Goal: Transaction & Acquisition: Purchase product/service

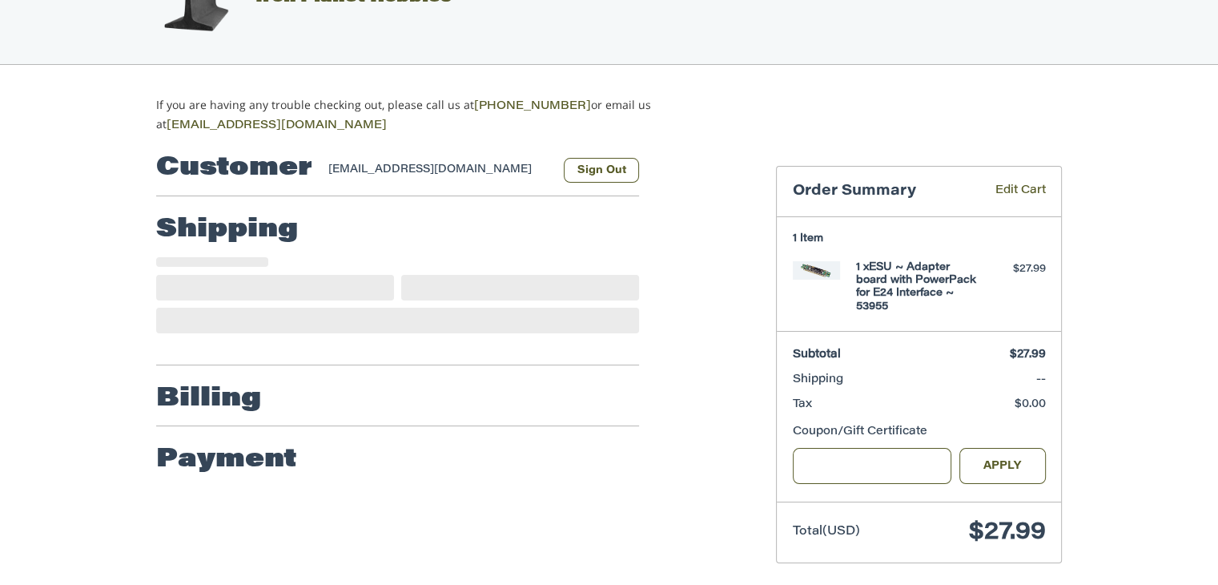
scroll to position [73, 0]
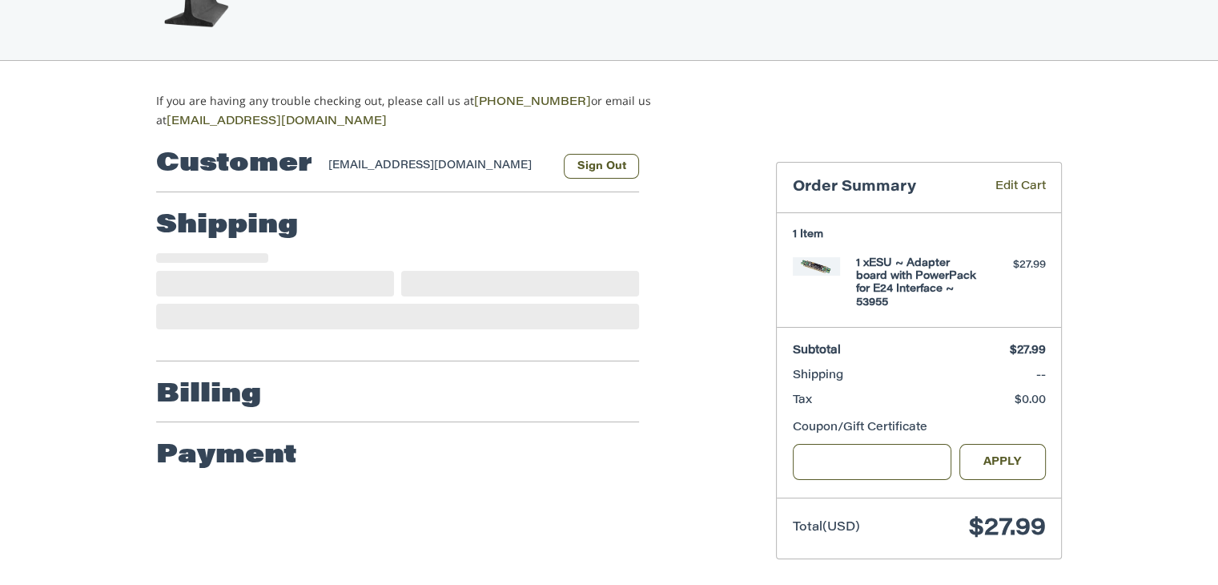
click at [727, 257] on div "Customer STAFF@REDHOTCARPETCLEANING.COM Sign Out Shipping Shipping Address Nevi…" at bounding box center [454, 307] width 620 height 352
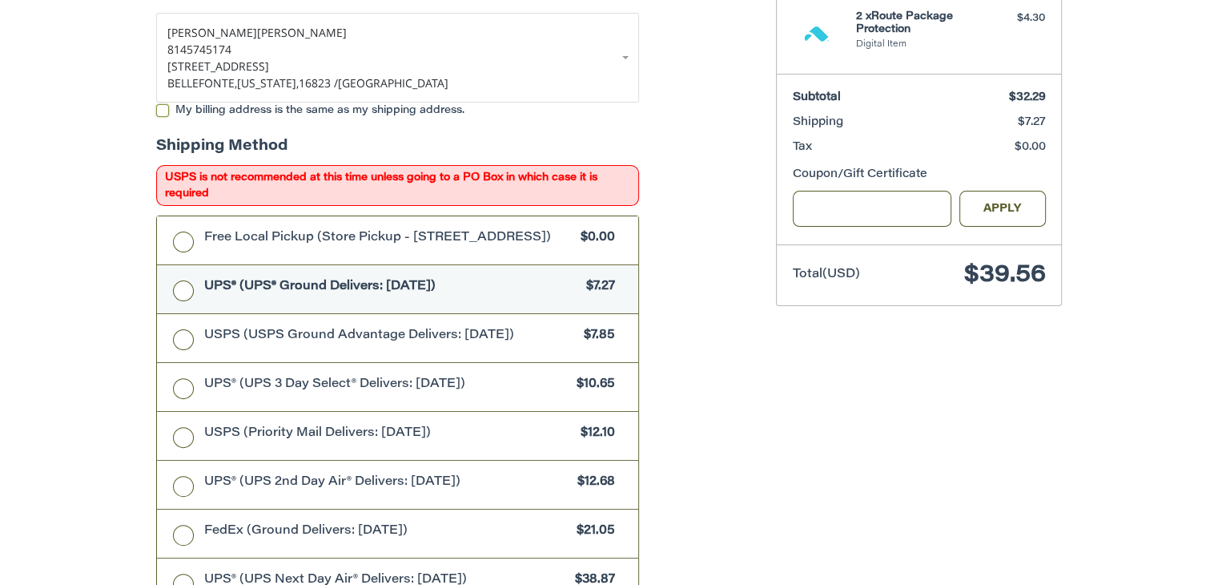
scroll to position [422, 0]
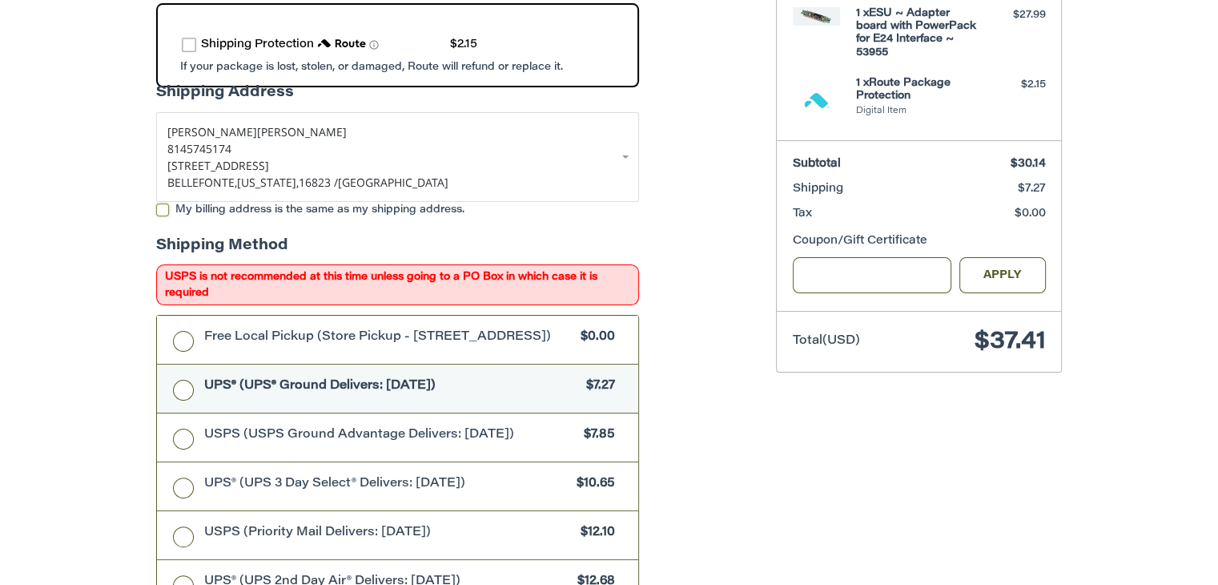
scroll to position [394, 0]
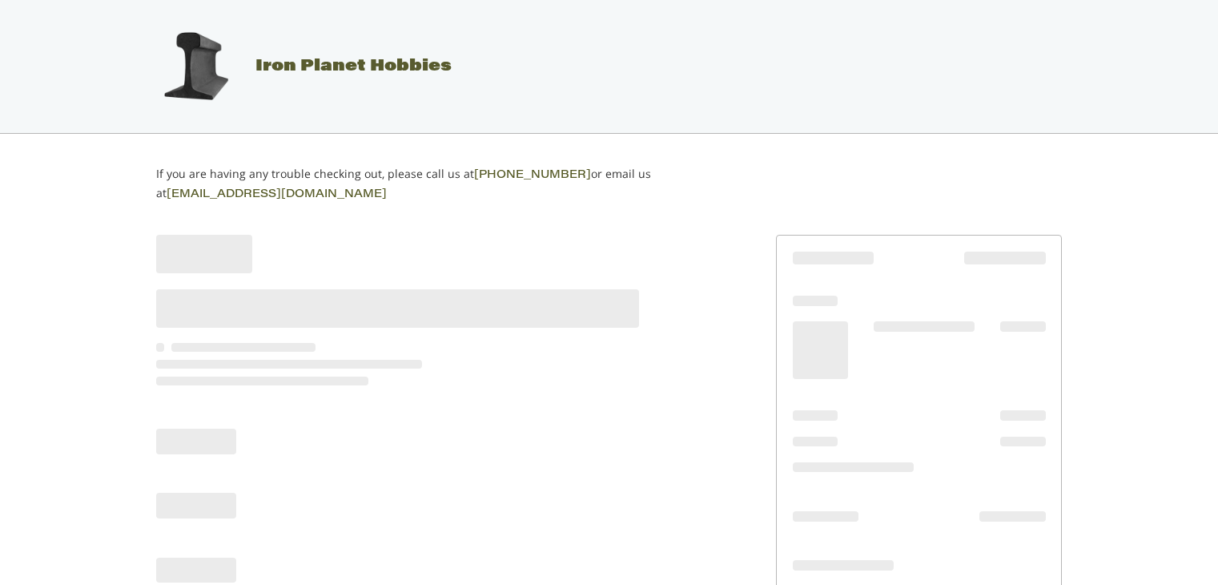
scroll to position [60, 0]
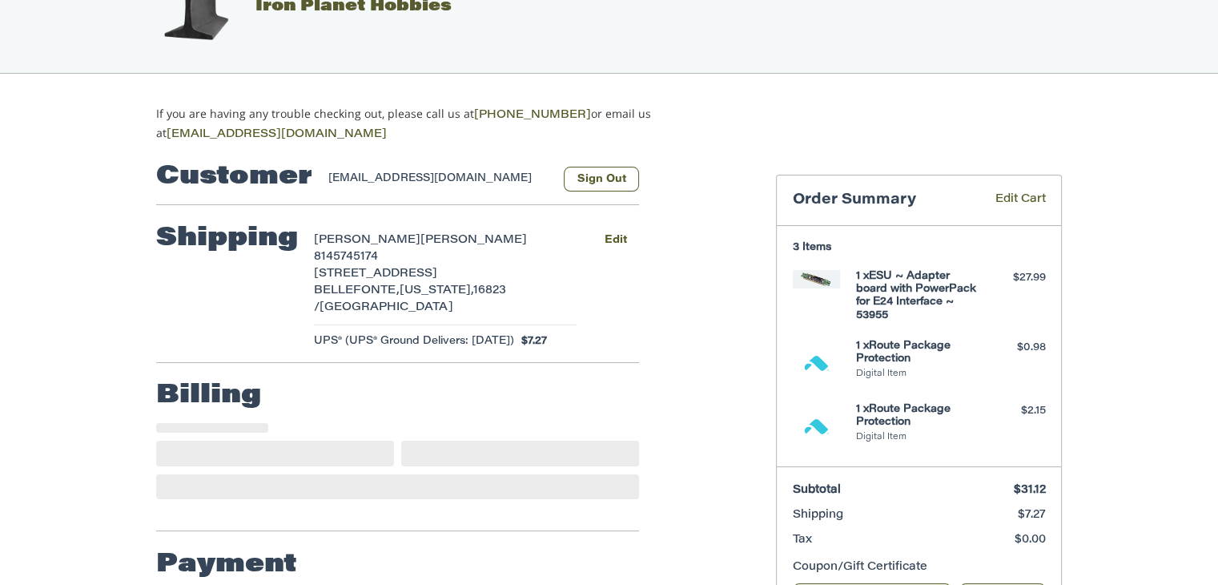
select select "**"
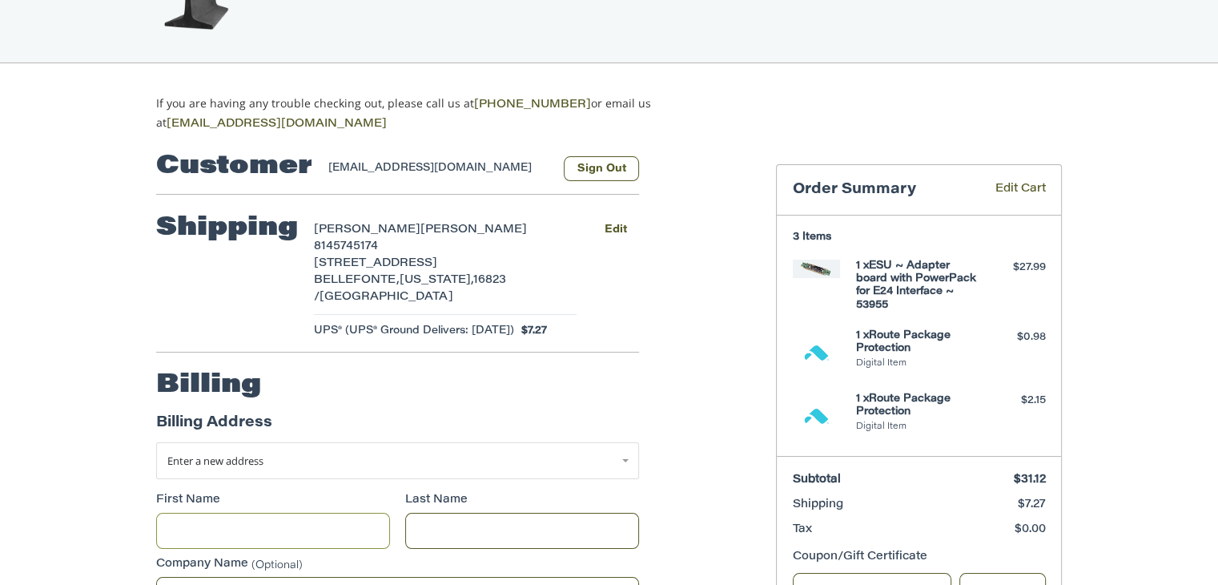
scroll to position [70, 0]
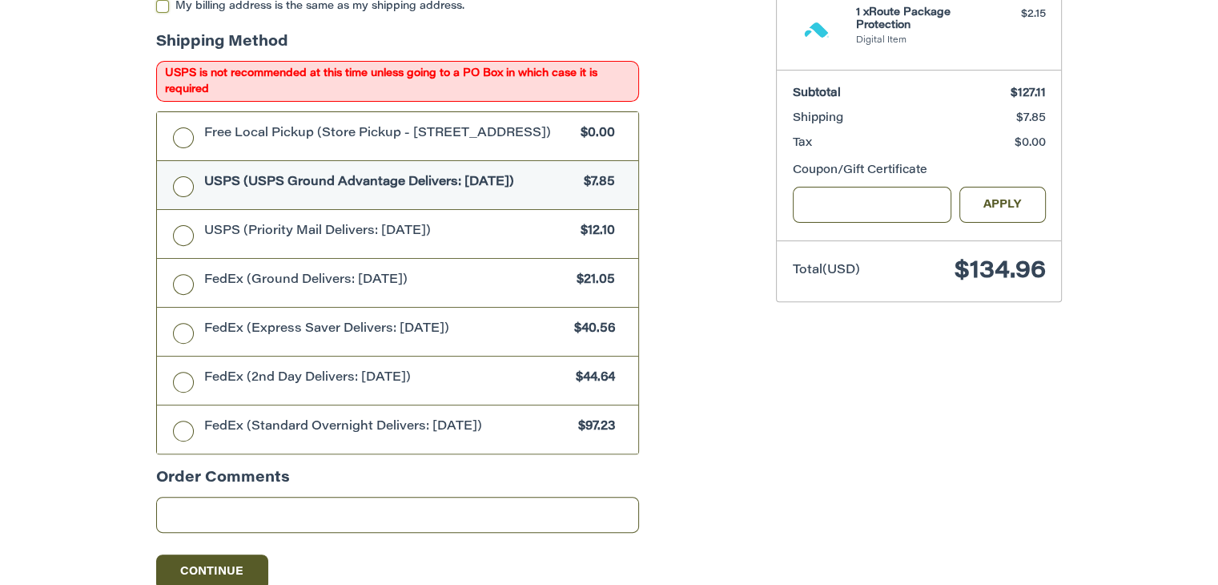
scroll to position [422, 0]
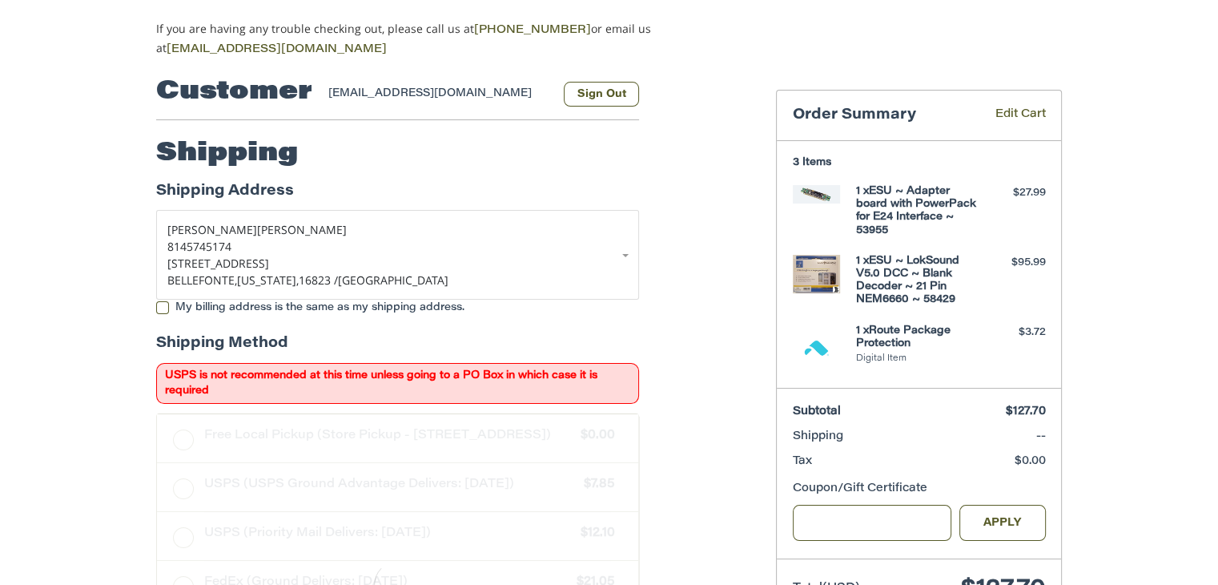
scroll to position [154, 0]
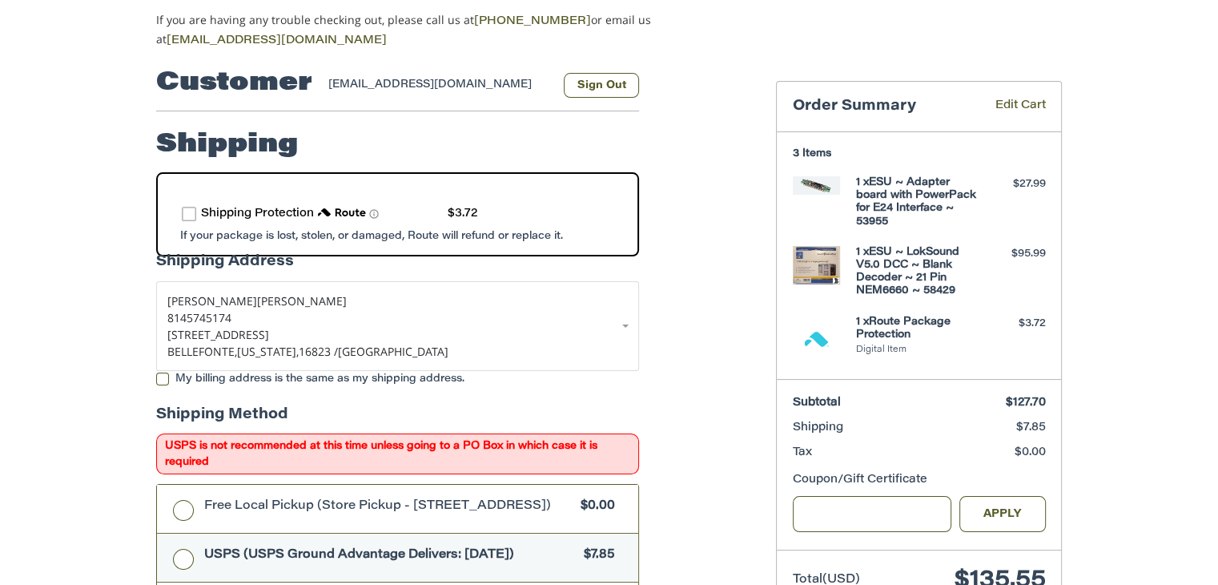
click at [732, 272] on div "Customer [EMAIL_ADDRESS][DOMAIN_NAME] Sign Out Shipping Shipping Protection $3.…" at bounding box center [454, 577] width 620 height 1054
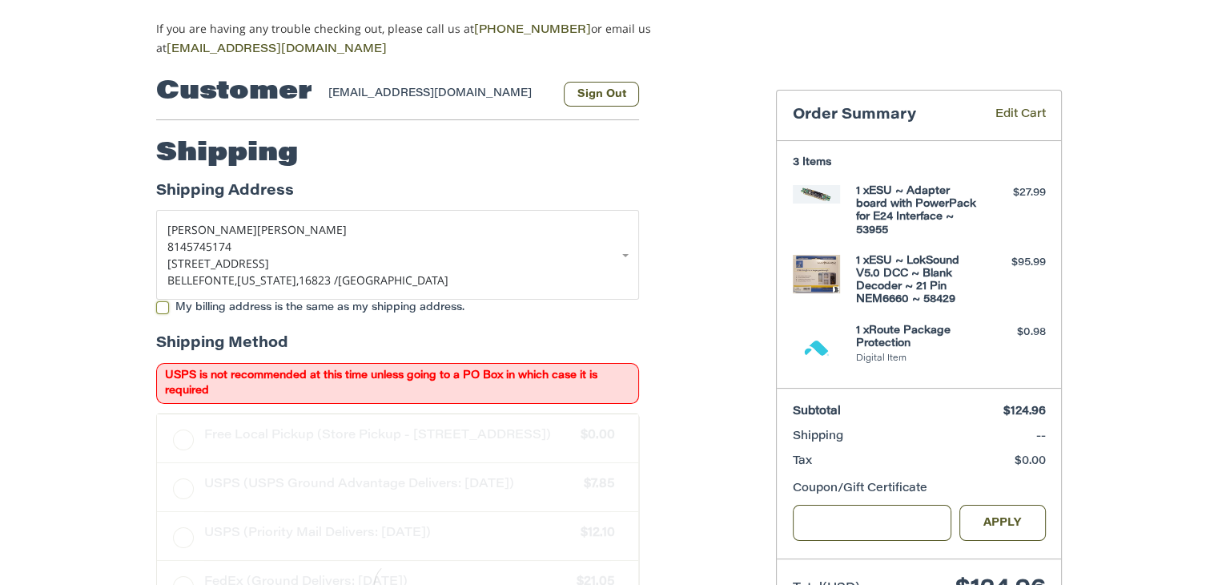
scroll to position [154, 0]
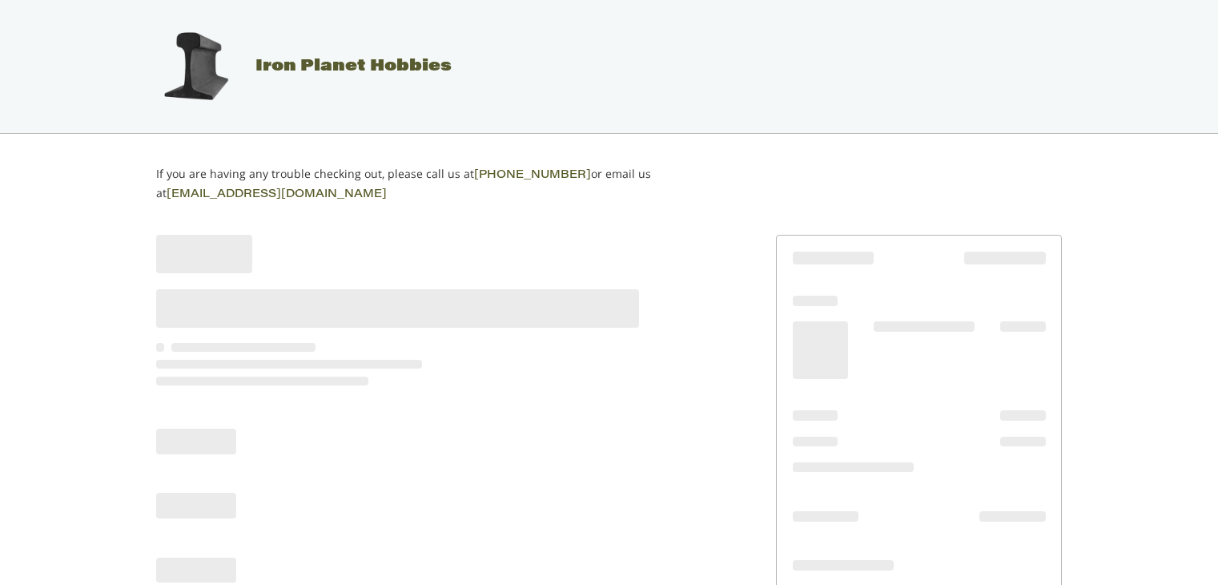
scroll to position [60, 0]
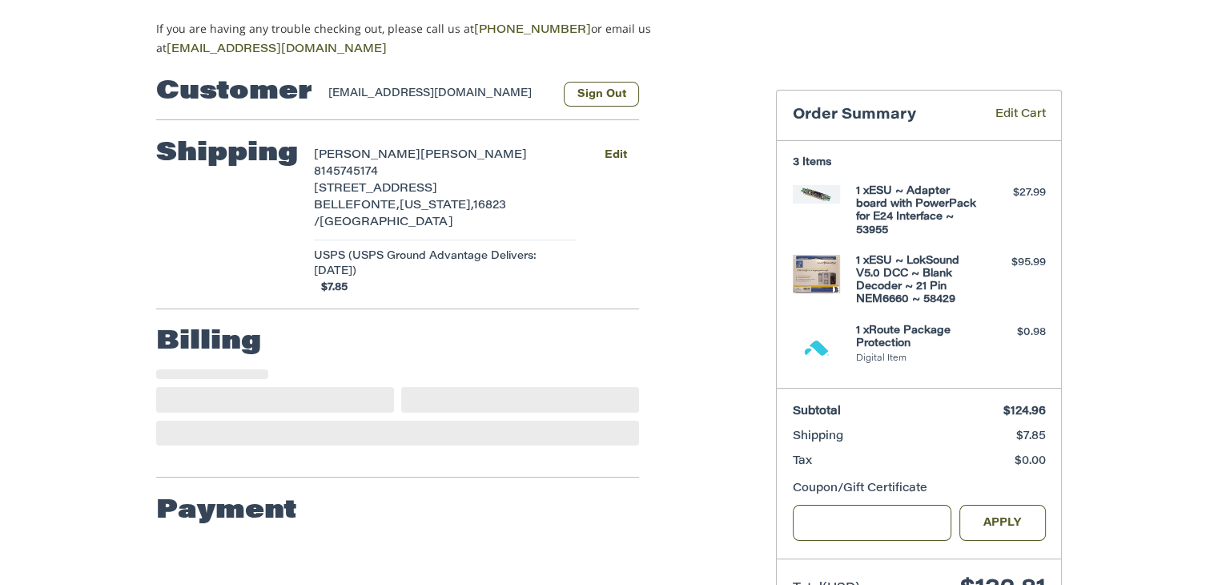
select select "**"
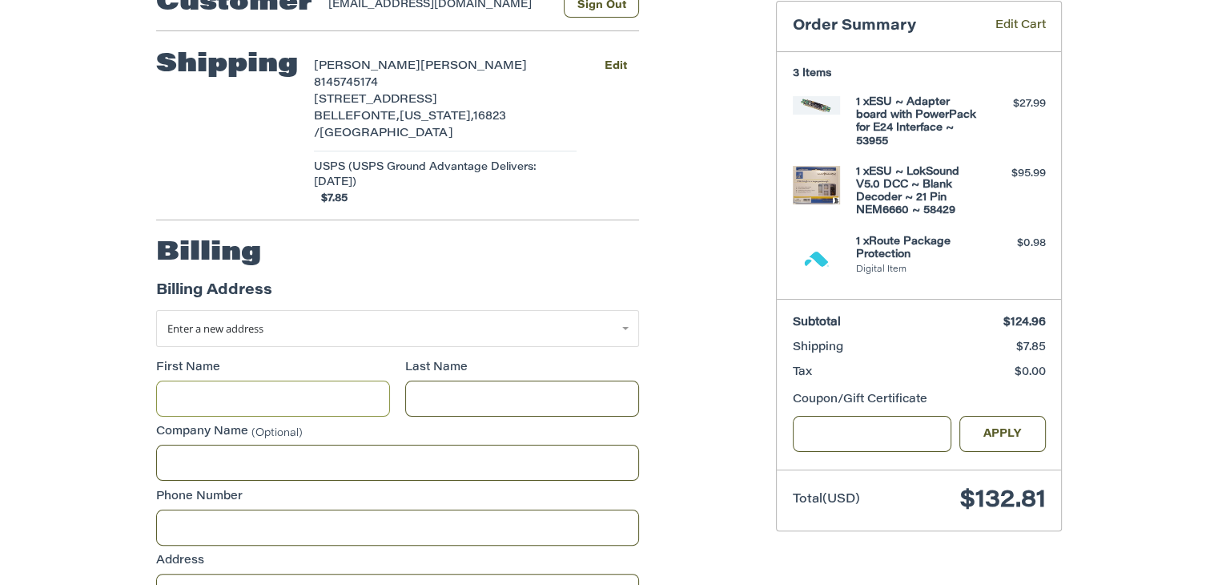
scroll to position [102, 0]
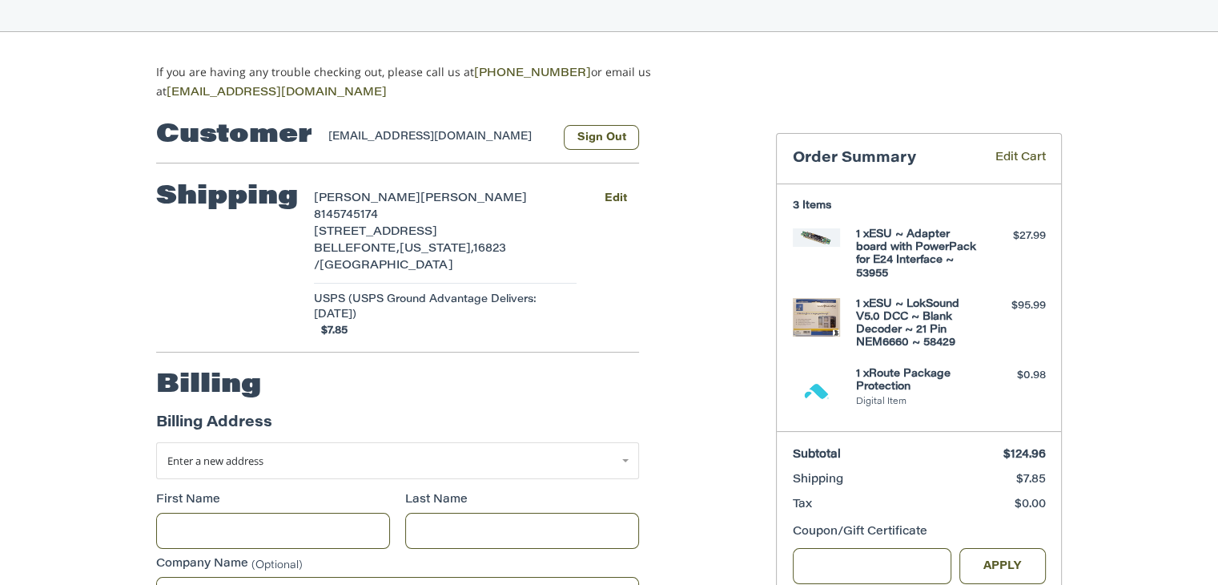
click at [887, 382] on h4 "1 x Route Package Protection" at bounding box center [917, 381] width 123 height 26
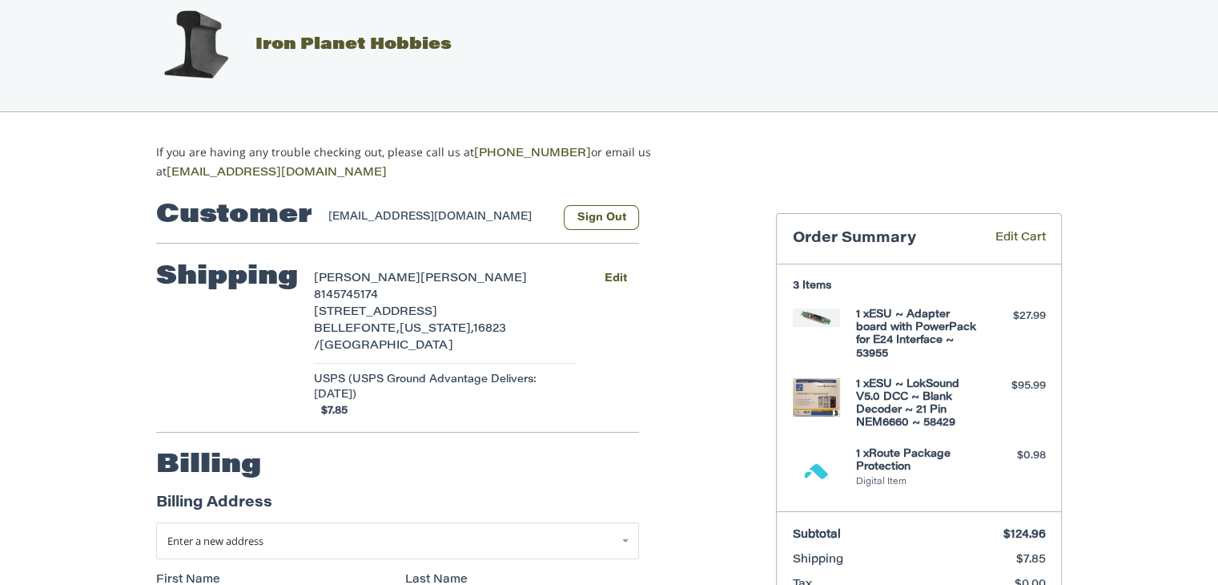
scroll to position [0, 0]
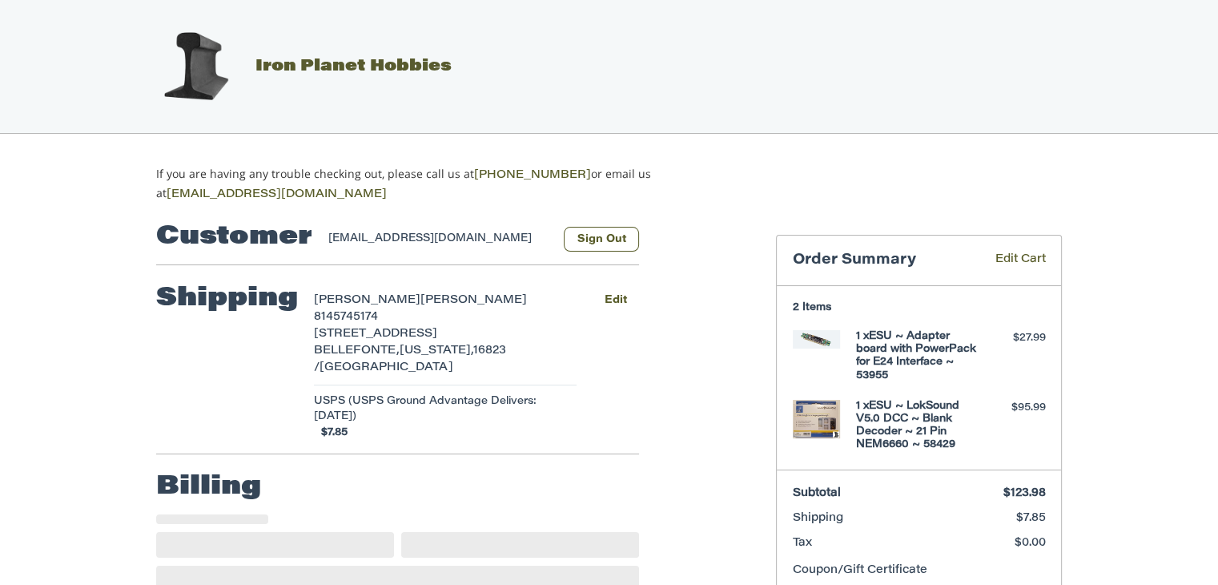
select select "**"
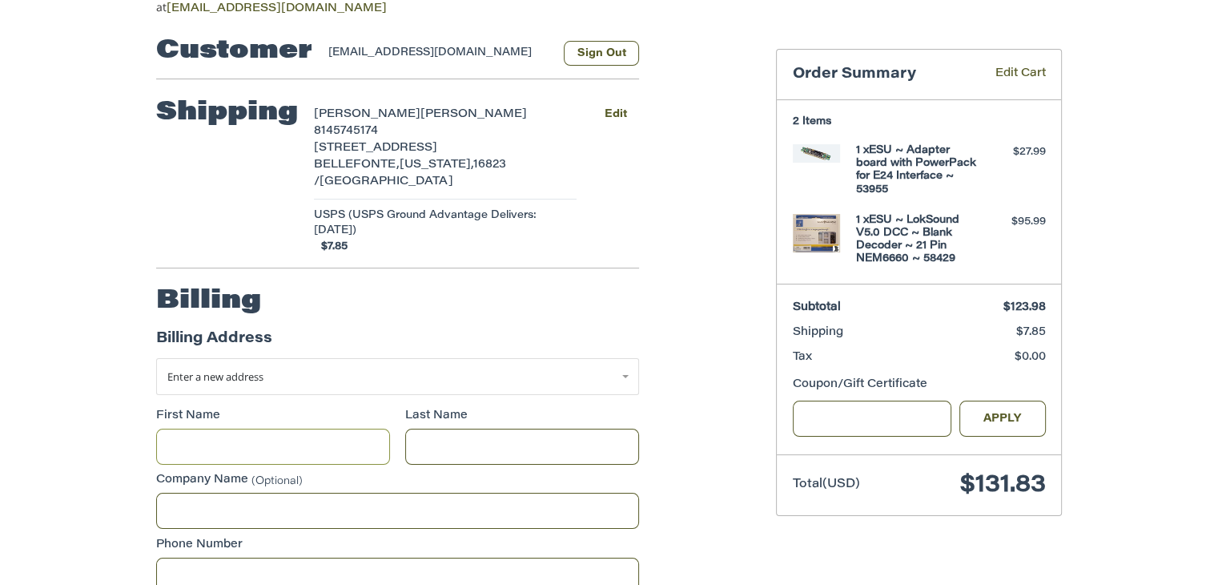
scroll to position [182, 0]
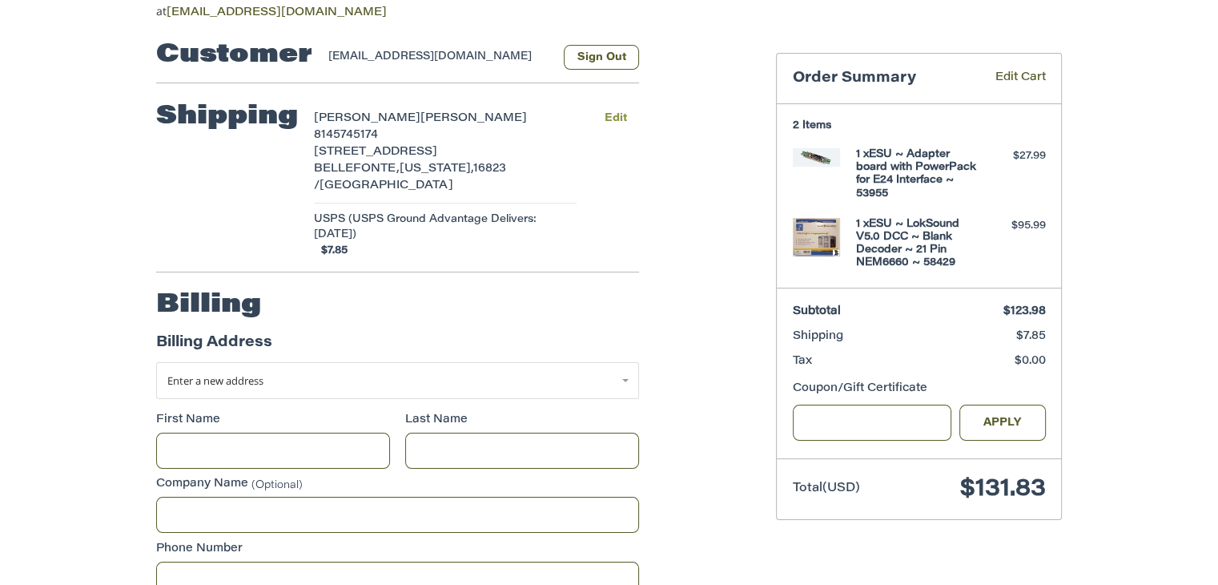
click at [613, 119] on button "Edit" at bounding box center [615, 118] width 47 height 23
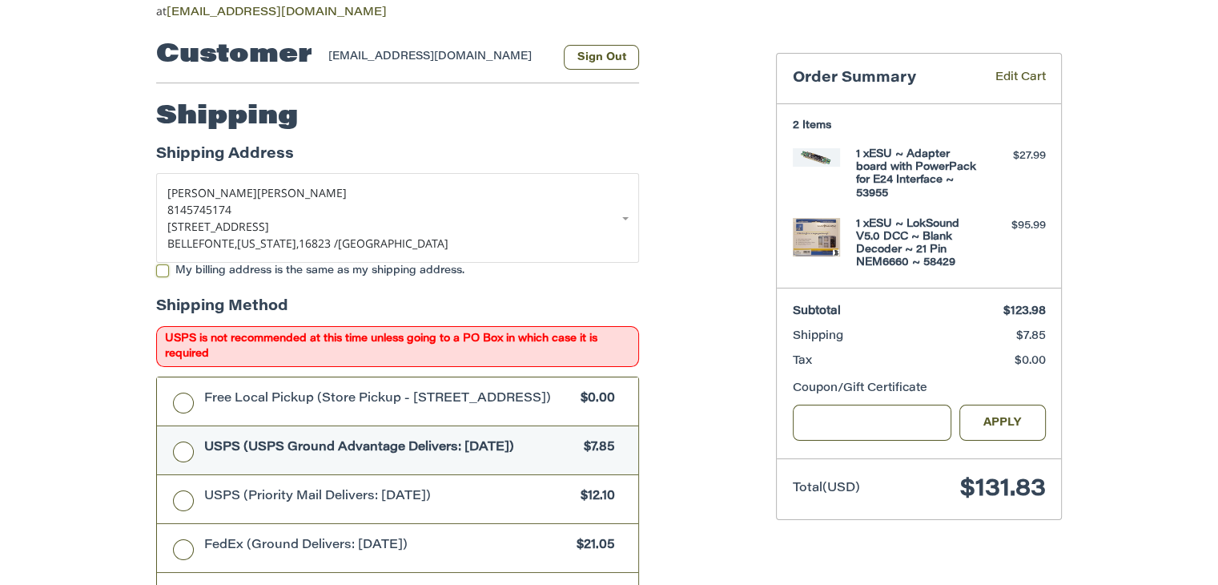
scroll to position [270, 0]
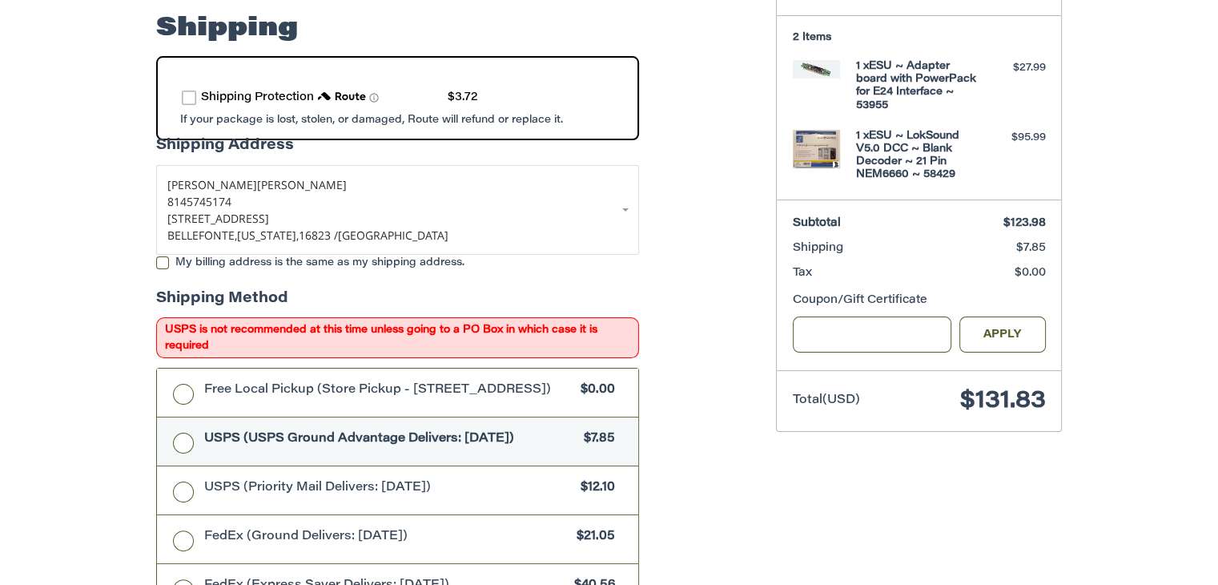
click at [704, 227] on div "Customer STAFF@REDHOTCARPETCLEANING.COM Sign Out Shipping Shipping Protection $…" at bounding box center [454, 461] width 620 height 1054
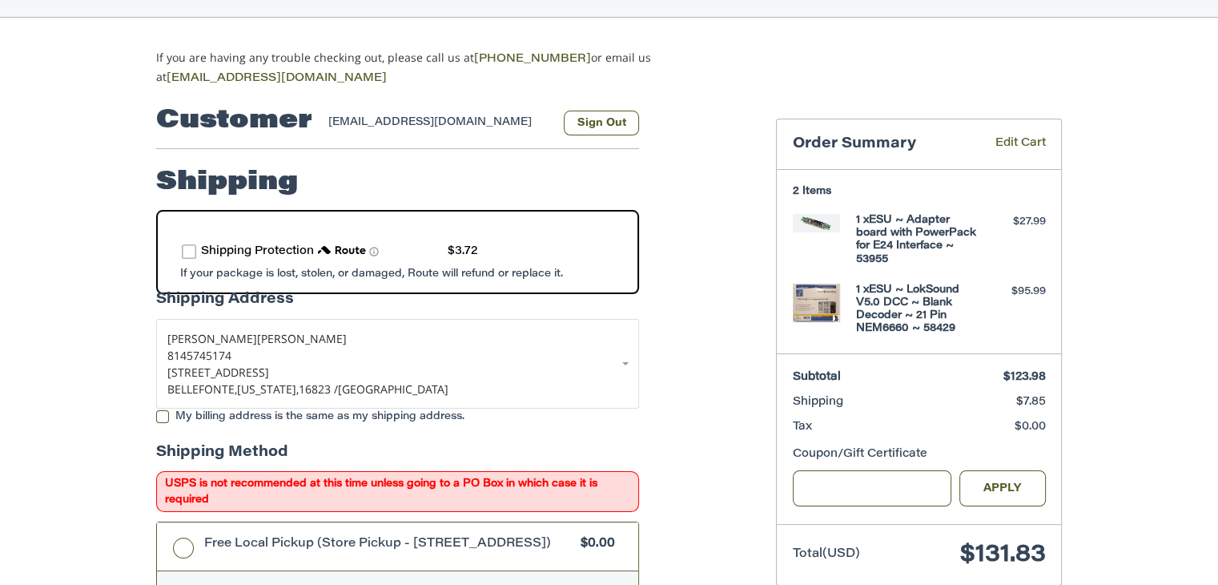
scroll to position [110, 0]
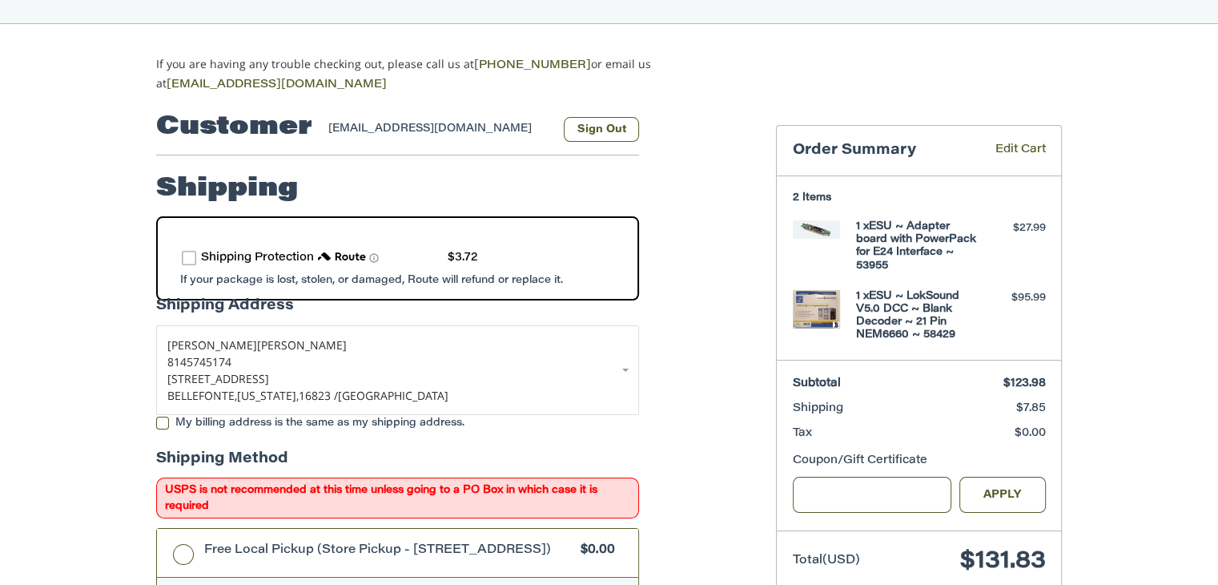
click at [192, 259] on label "route shipping protection selector element" at bounding box center [189, 258] width 14 height 14
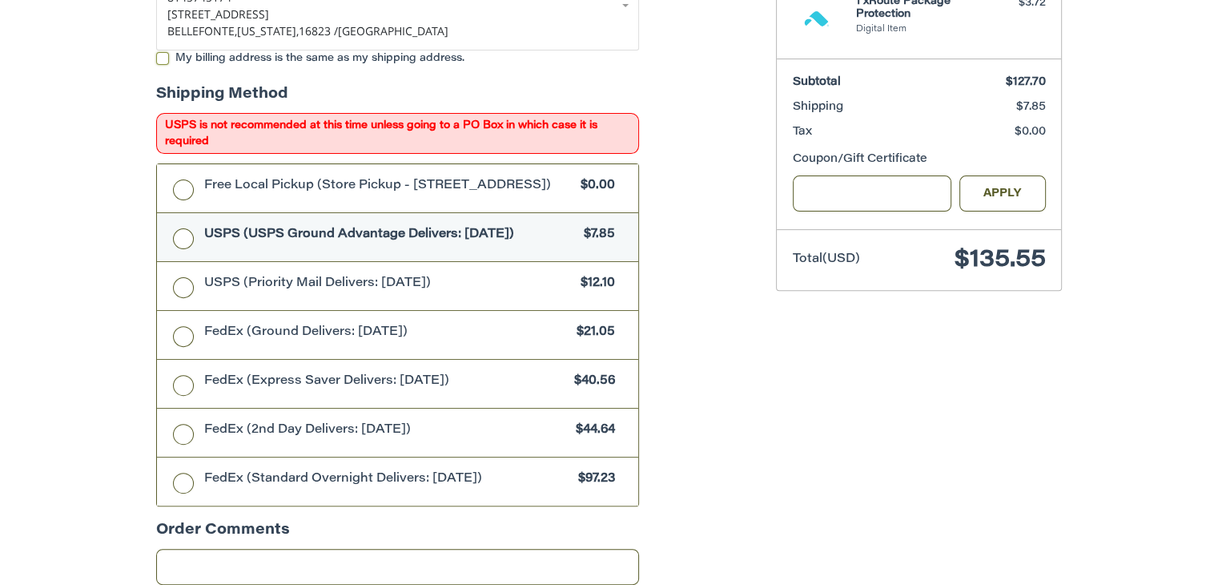
scroll to position [700, 0]
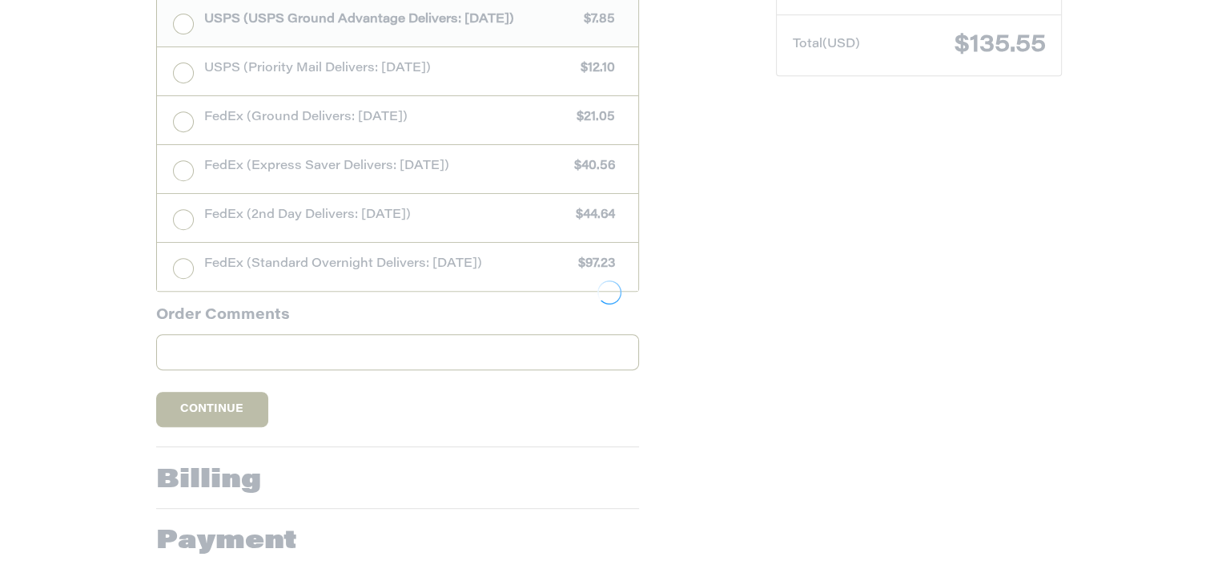
drag, startPoint x: 714, startPoint y: 231, endPoint x: 704, endPoint y: 222, distance: 14.2
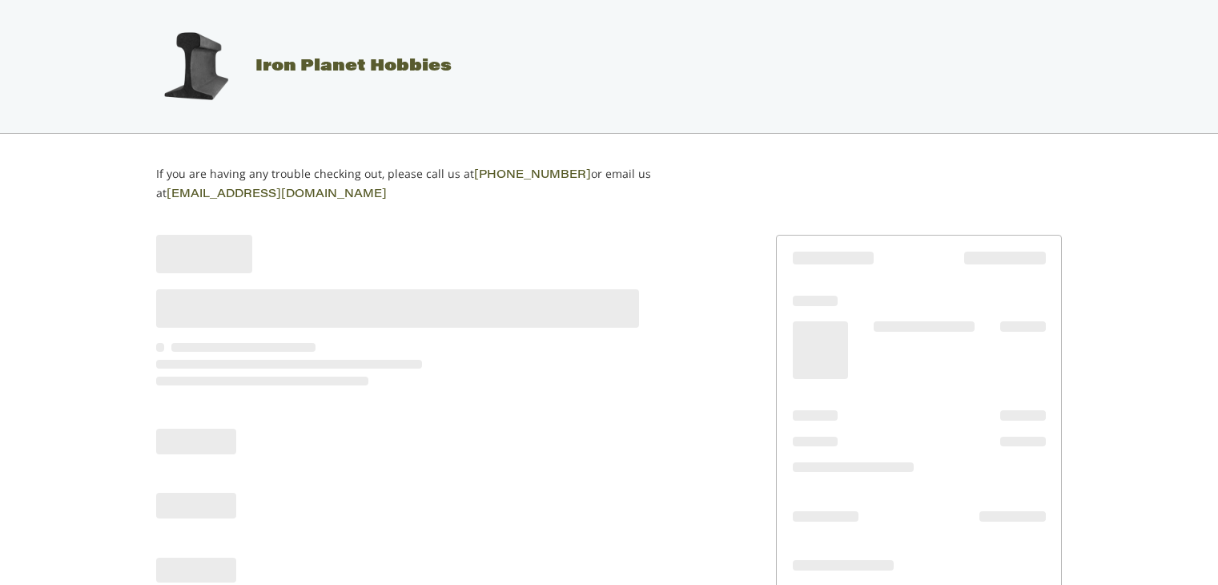
scroll to position [60, 0]
